Goal: Task Accomplishment & Management: Use online tool/utility

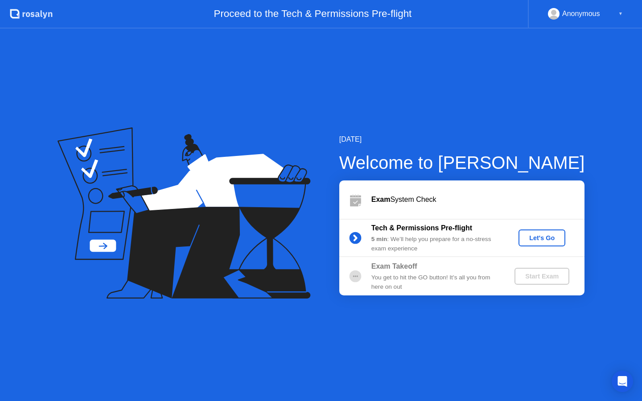
click at [545, 236] on div "Let's Go" at bounding box center [542, 237] width 40 height 7
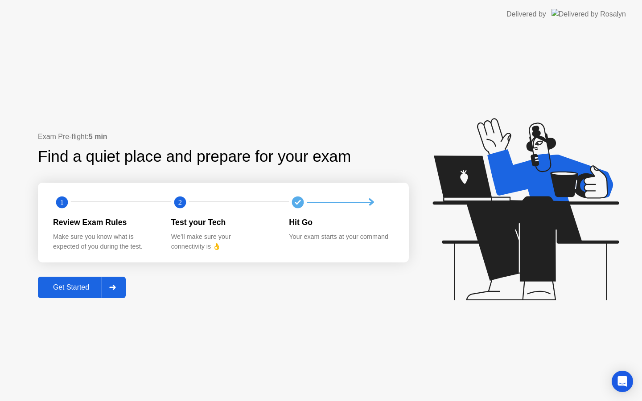
click at [82, 288] on div "Get Started" at bounding box center [71, 288] width 61 height 8
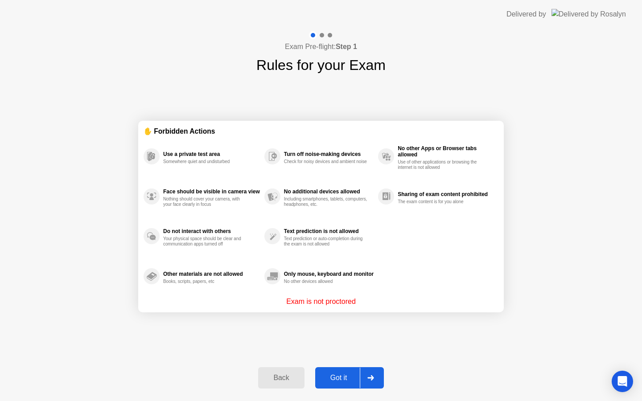
click at [349, 371] on button "Got it" at bounding box center [349, 377] width 69 height 21
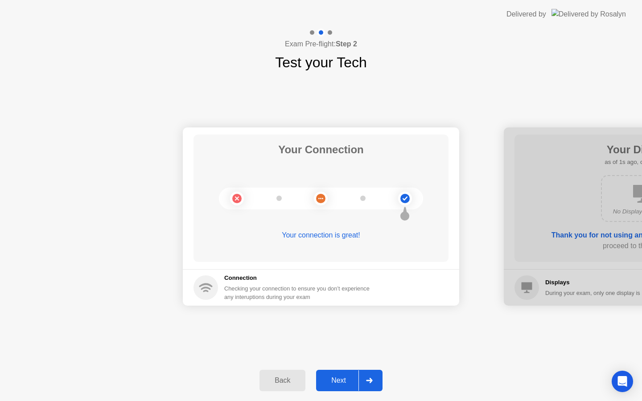
click at [333, 383] on div "Next" at bounding box center [339, 381] width 40 height 8
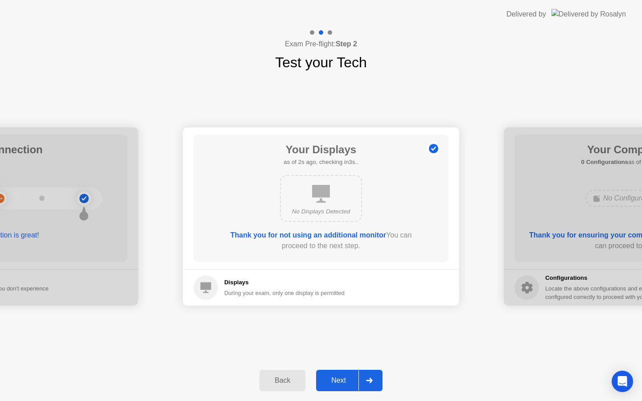
click at [348, 381] on div "Next" at bounding box center [339, 381] width 40 height 8
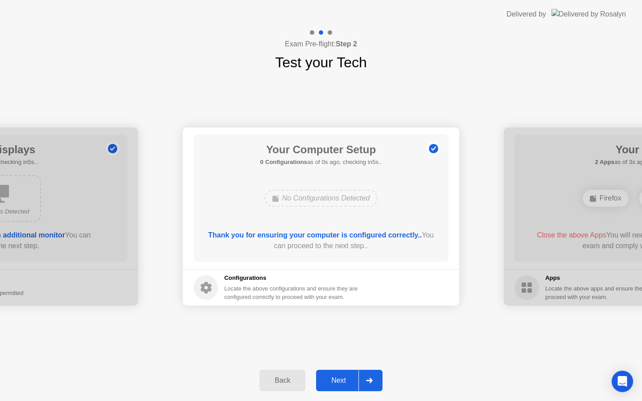
click at [348, 381] on div "Next" at bounding box center [339, 381] width 40 height 8
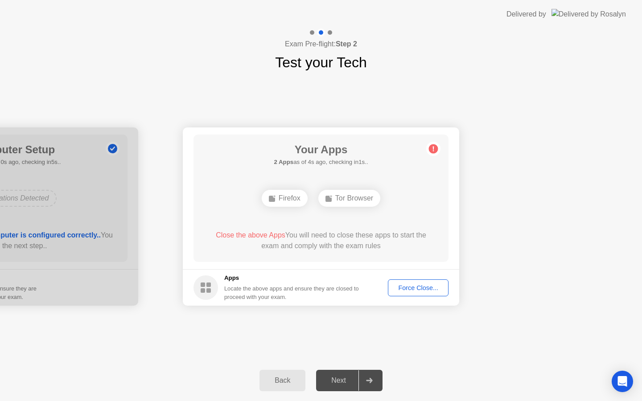
click at [416, 289] on div "Force Close..." at bounding box center [418, 287] width 54 height 7
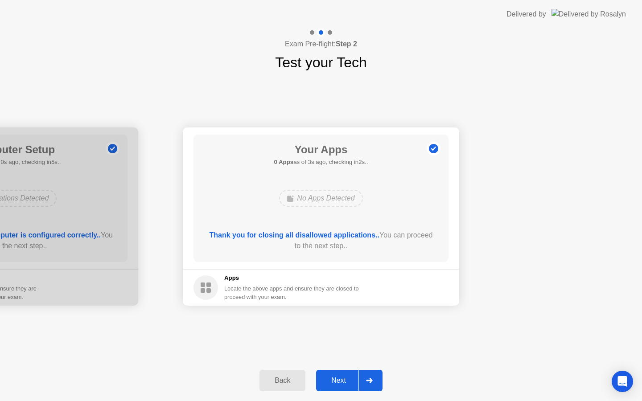
click at [349, 387] on button "Next" at bounding box center [349, 380] width 66 height 21
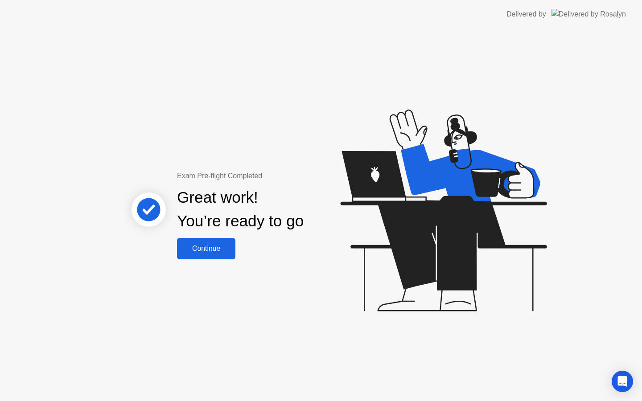
click at [220, 251] on div "Continue" at bounding box center [206, 249] width 53 height 8
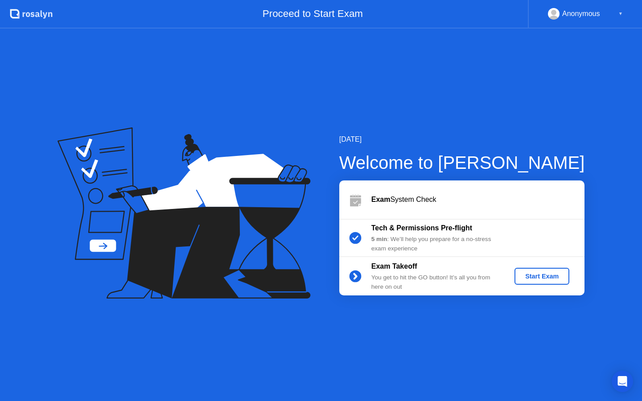
click at [540, 276] on div "Start Exam" at bounding box center [542, 276] width 48 height 7
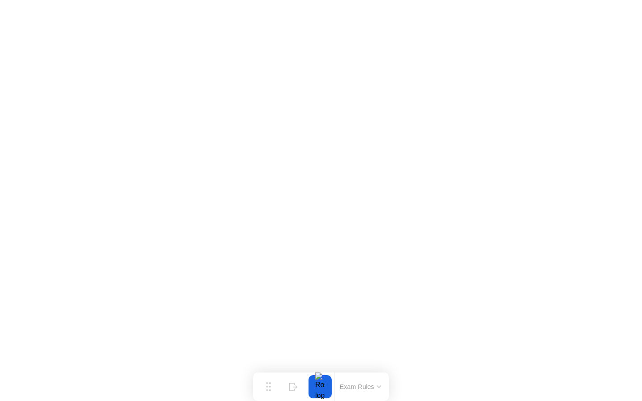
click at [377, 386] on icon at bounding box center [379, 387] width 4 height 2
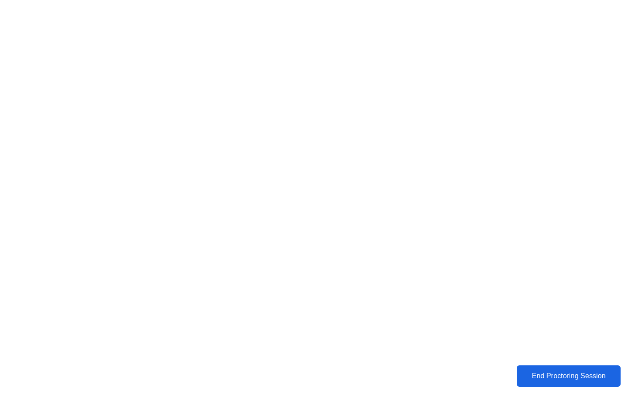
click at [568, 380] on div "End Proctoring Session" at bounding box center [568, 376] width 99 height 8
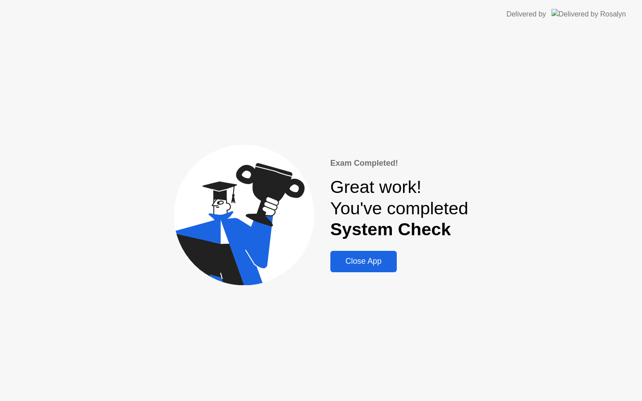
click at [361, 262] on div "Close App" at bounding box center [363, 261] width 61 height 9
